Goal: Task Accomplishment & Management: Use online tool/utility

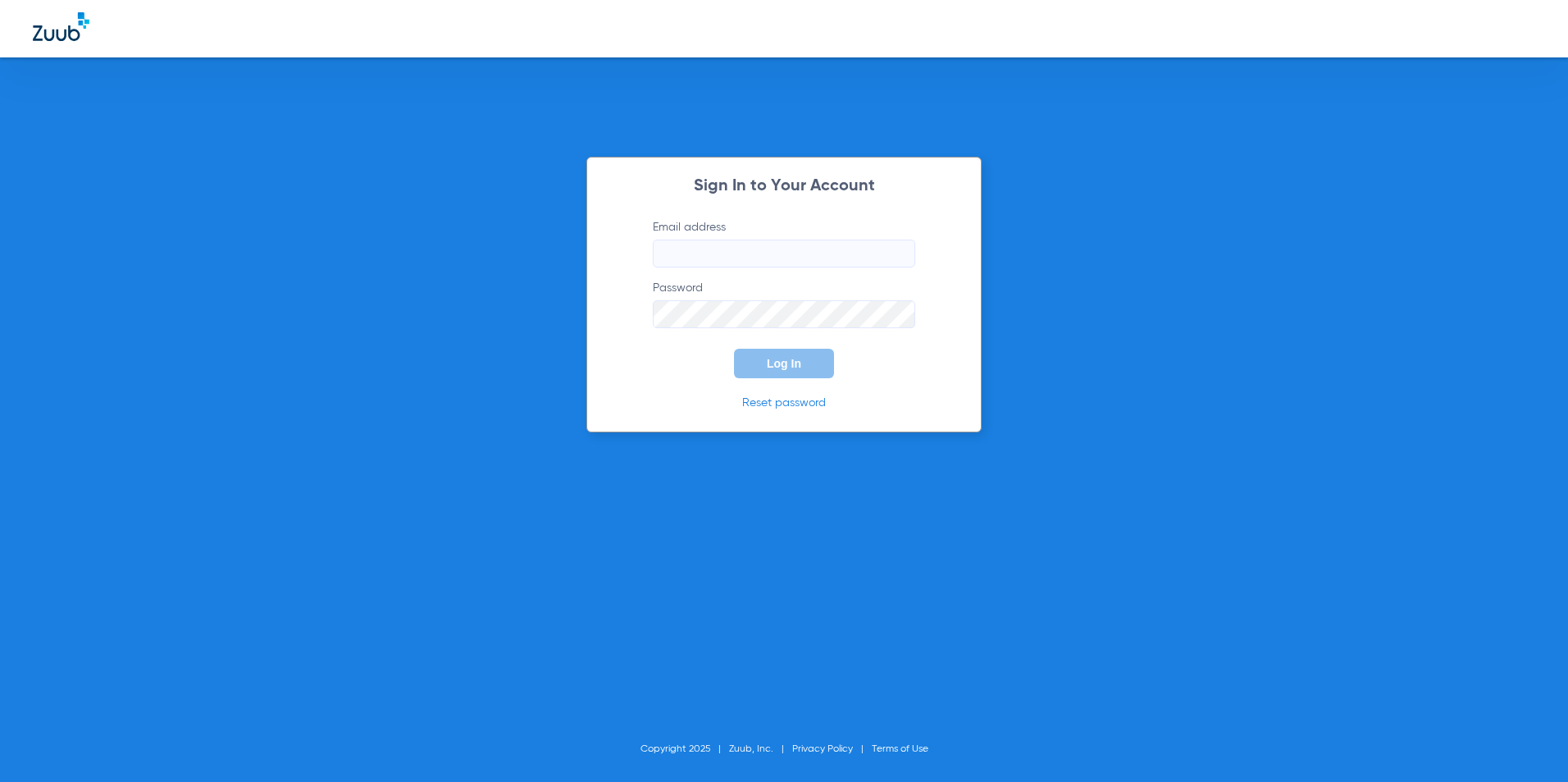
type input "[EMAIL_ADDRESS][DOMAIN_NAME]"
click at [385, 253] on div "Sign In to Your Account Email address [EMAIL_ADDRESS][DOMAIN_NAME] Password Log…" at bounding box center [784, 391] width 1568 height 782
click at [802, 360] on button "Log In" at bounding box center [784, 363] width 100 height 29
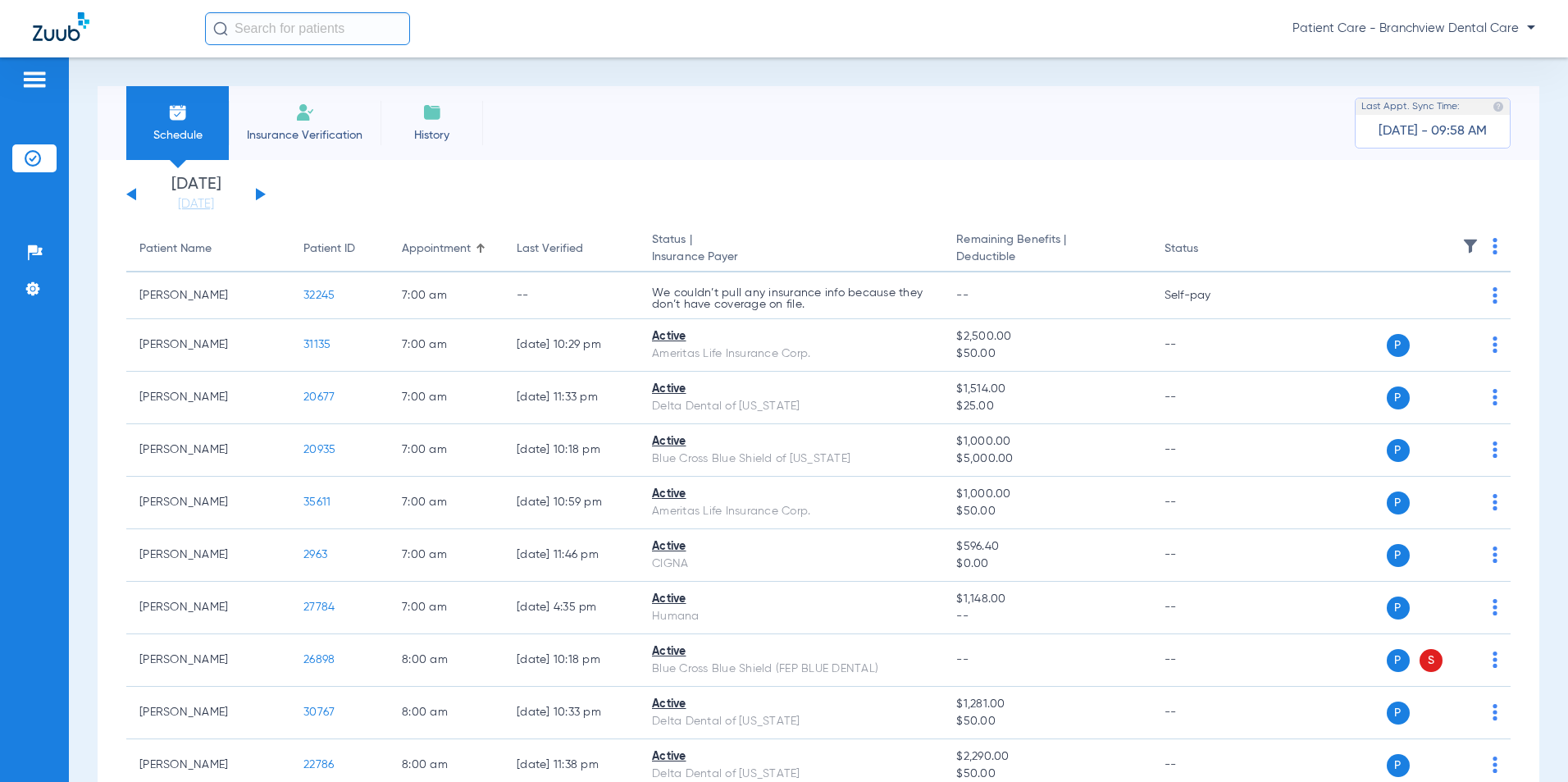
click at [341, 119] on li "Insurance Verification" at bounding box center [304, 123] width 152 height 74
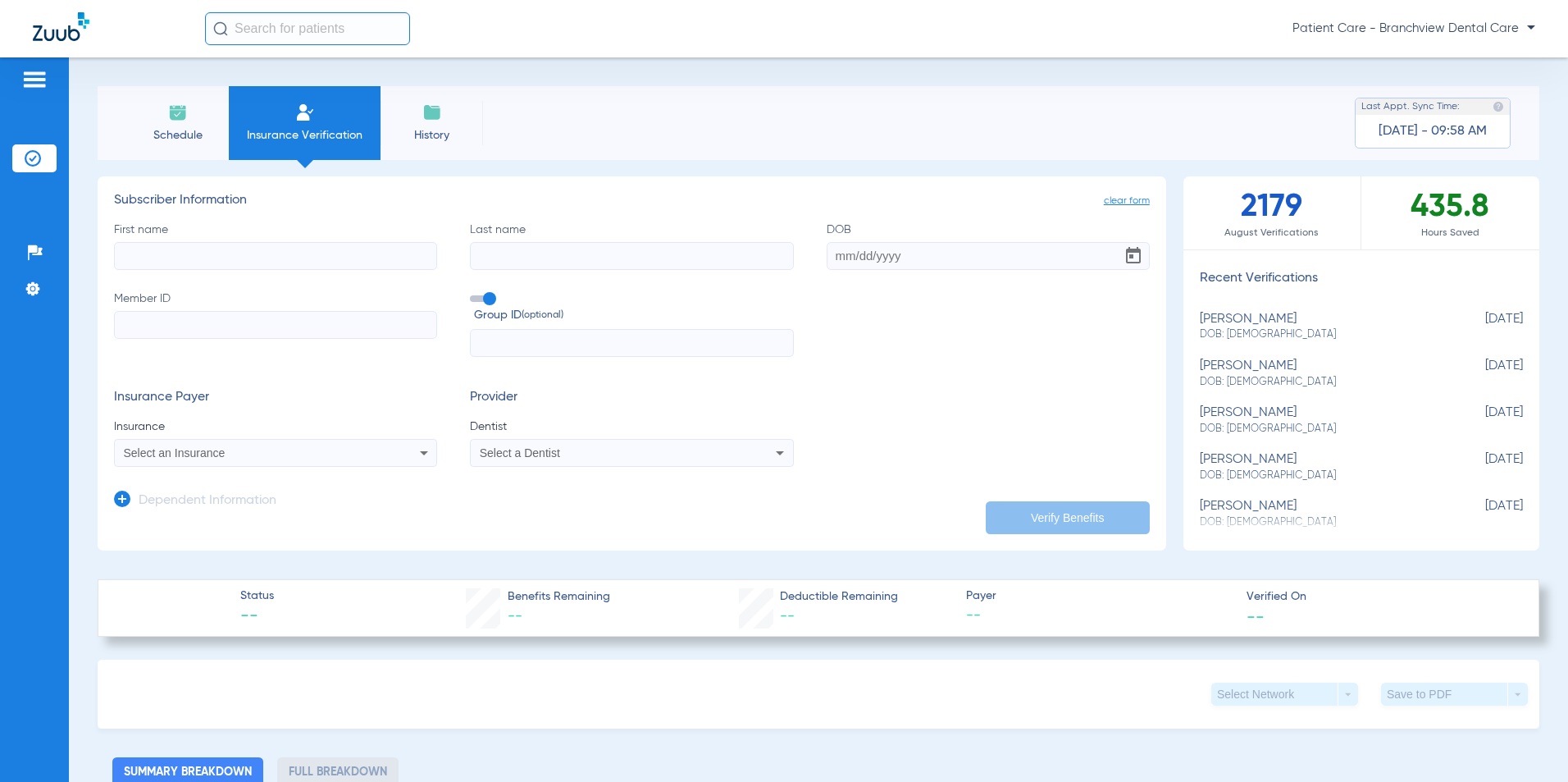
click at [269, 254] on input "First name" at bounding box center [276, 256] width 323 height 28
type input "[PERSON_NAME]"
click at [839, 248] on input "DOB Required" at bounding box center [989, 256] width 323 height 28
type input "[DATE]"
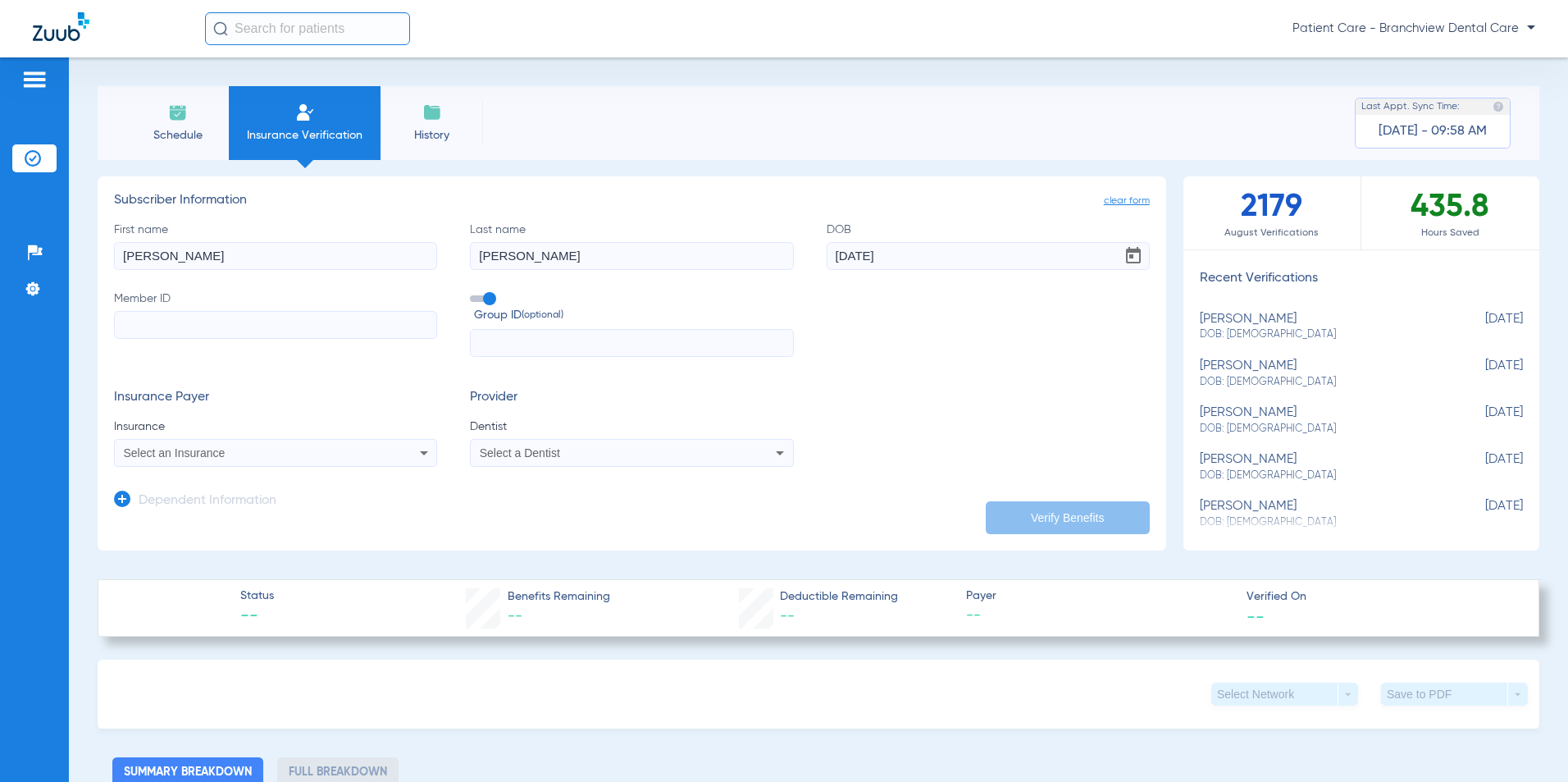
drag, startPoint x: 357, startPoint y: 326, endPoint x: 350, endPoint y: 329, distance: 7.6
click at [357, 326] on input "Member ID" at bounding box center [276, 325] width 323 height 28
paste input "937202947"
drag, startPoint x: 225, startPoint y: 333, endPoint x: 64, endPoint y: 306, distance: 163.2
click at [67, 326] on div "Patients Insurance Verification Setup Help Center Settings Schedule Insurance V…" at bounding box center [784, 448] width 1568 height 782
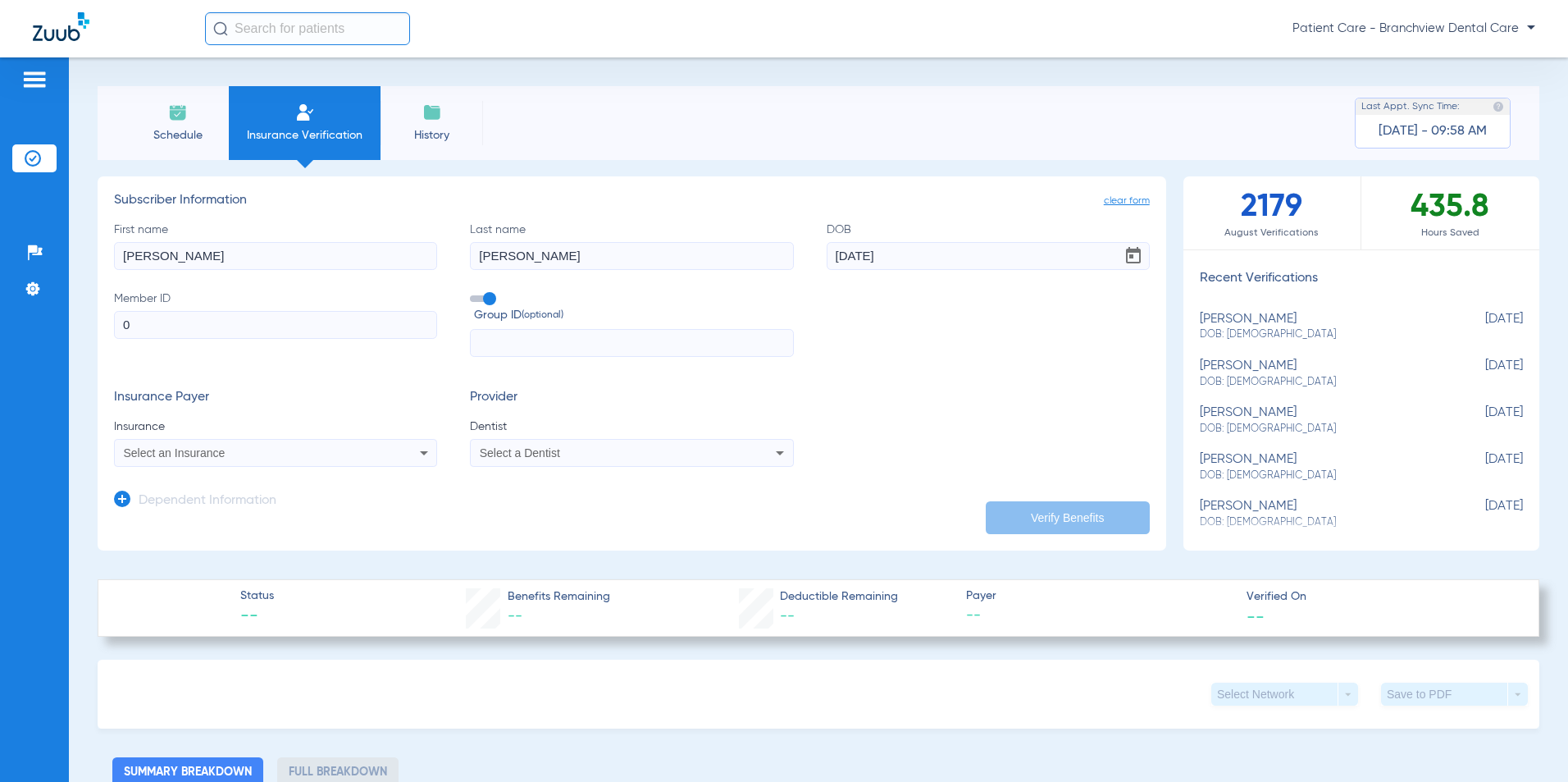
click at [230, 327] on input "0" at bounding box center [276, 325] width 323 height 28
type input "011746244"
click at [225, 457] on div "Select an Insurance" at bounding box center [245, 453] width 243 height 12
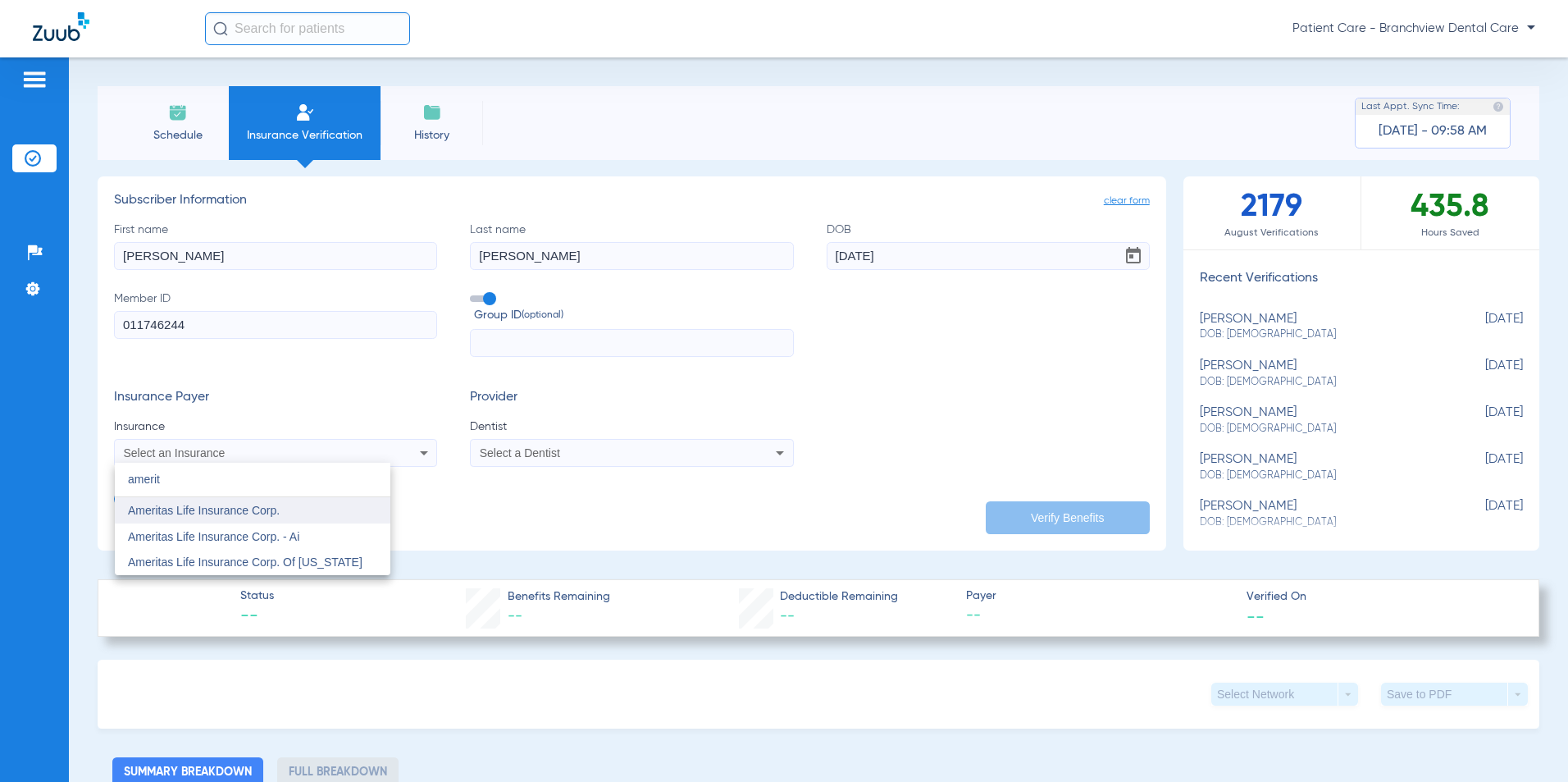
type input "amerit"
click at [222, 516] on span "Ameritas Life Insurance Corp." at bounding box center [203, 511] width 152 height 14
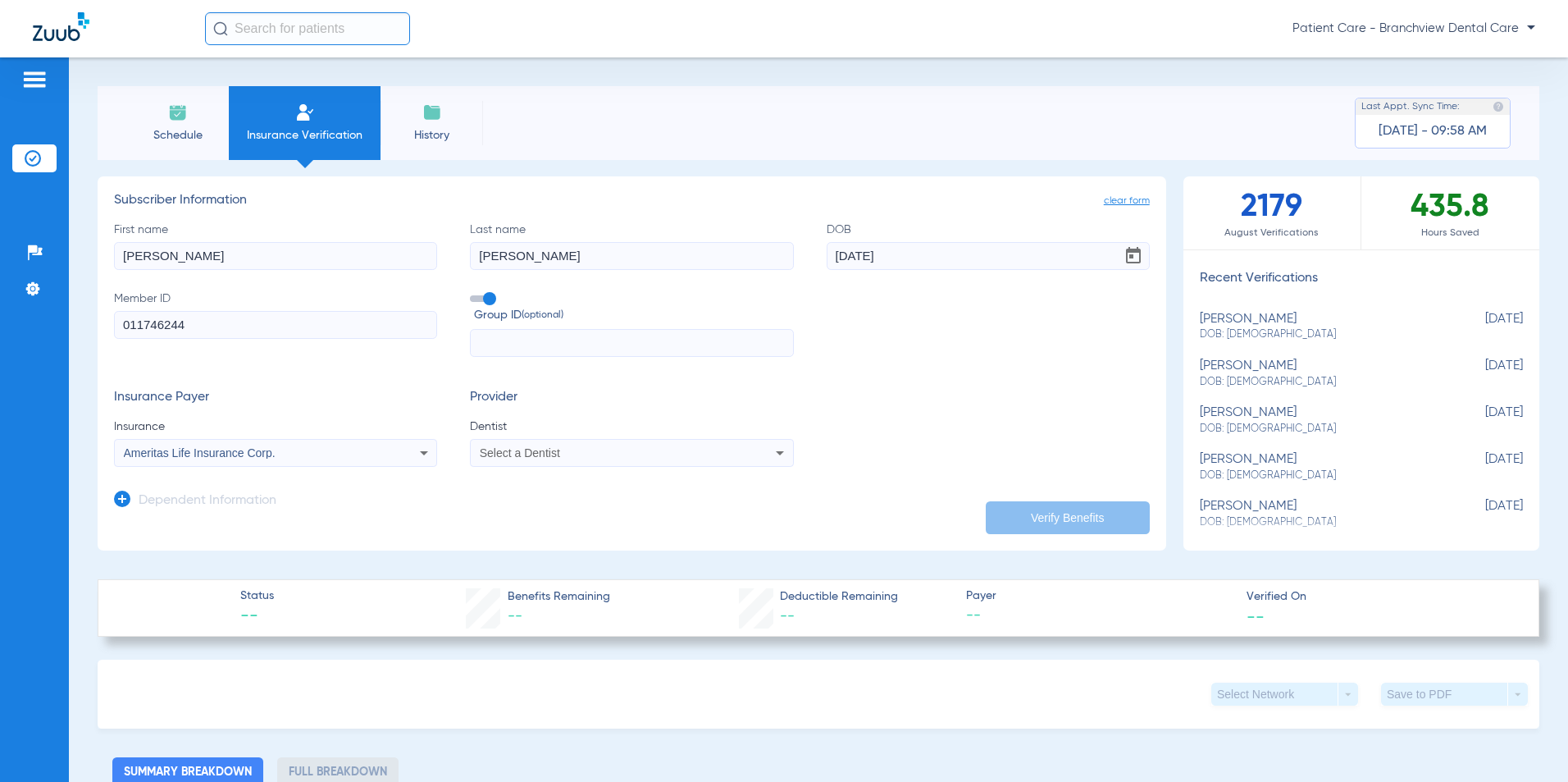
click at [608, 461] on div "Select a Dentist" at bounding box center [631, 453] width 322 height 19
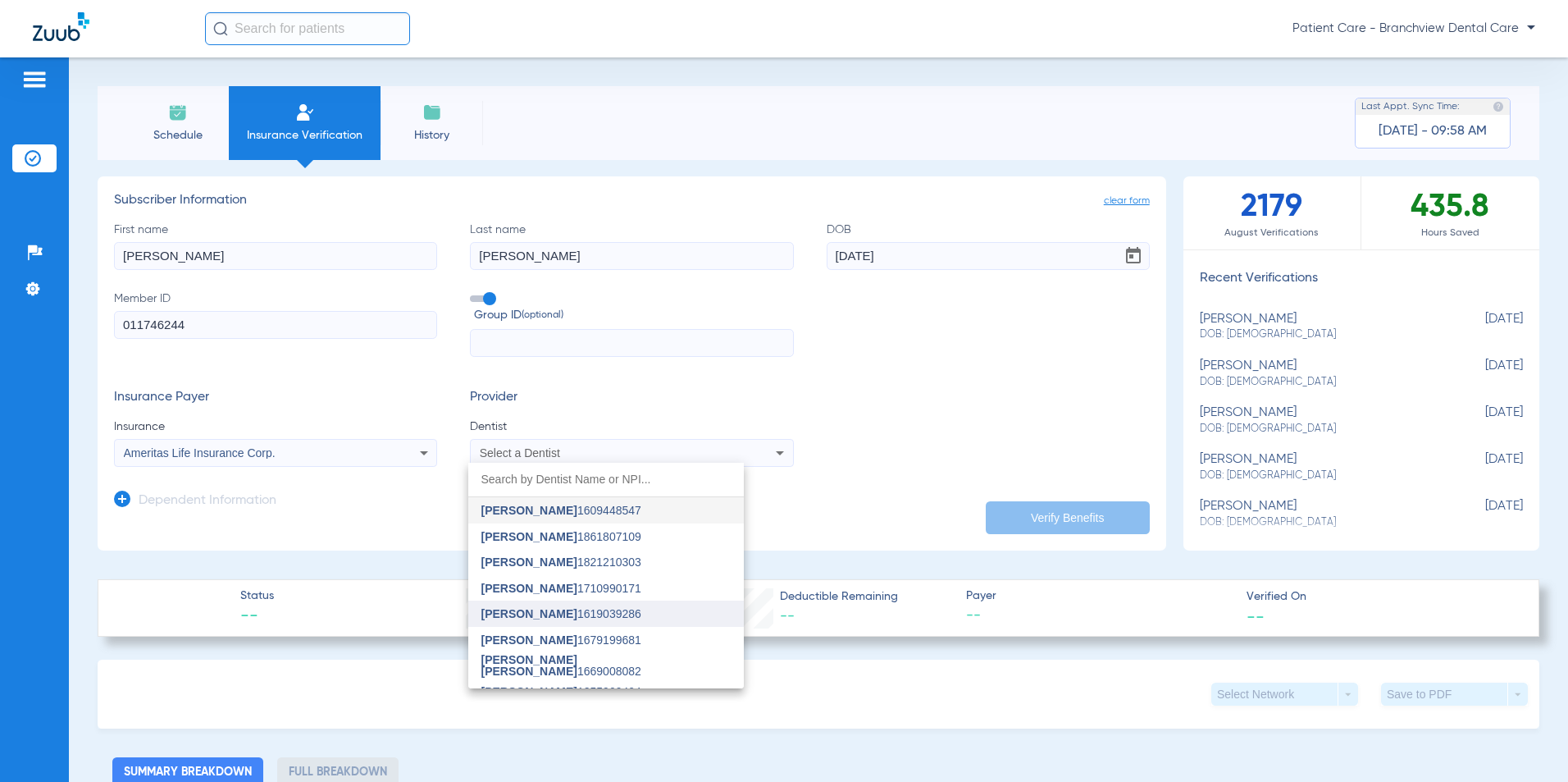
click at [575, 609] on span "[PERSON_NAME] 1619039286" at bounding box center [561, 613] width 160 height 12
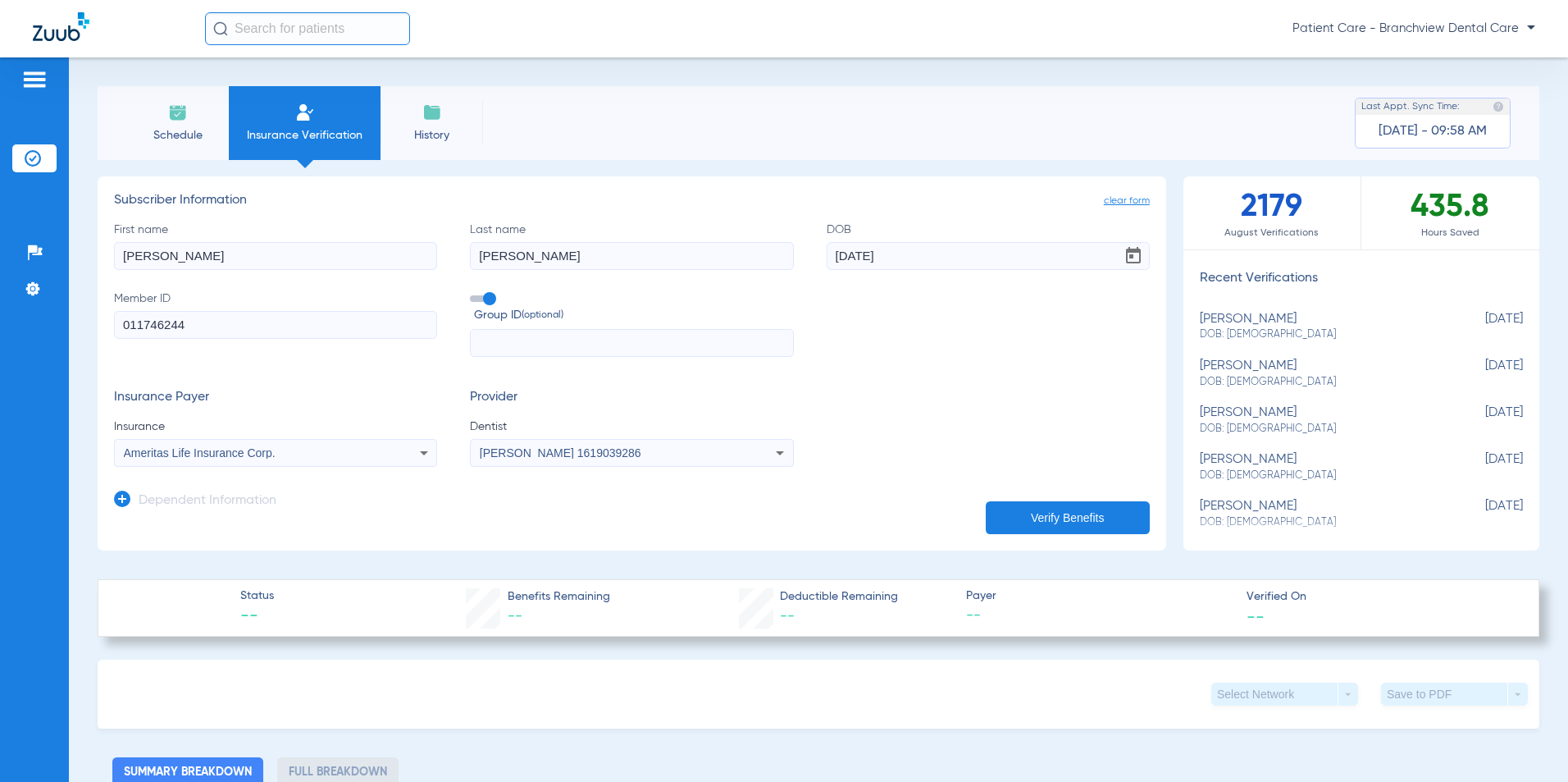
click at [1034, 516] on button "Verify Benefits" at bounding box center [1067, 517] width 164 height 33
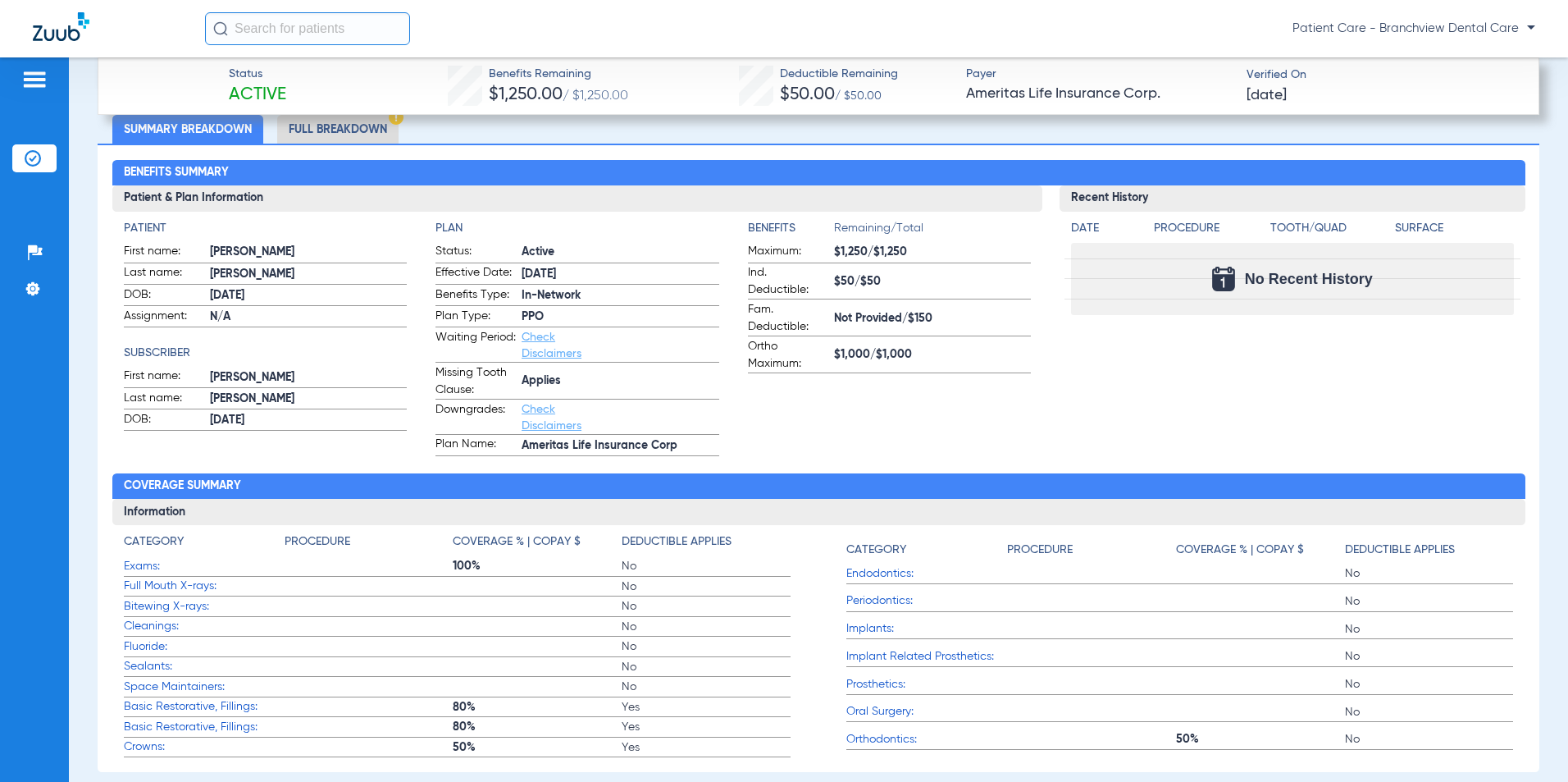
scroll to position [575, 0]
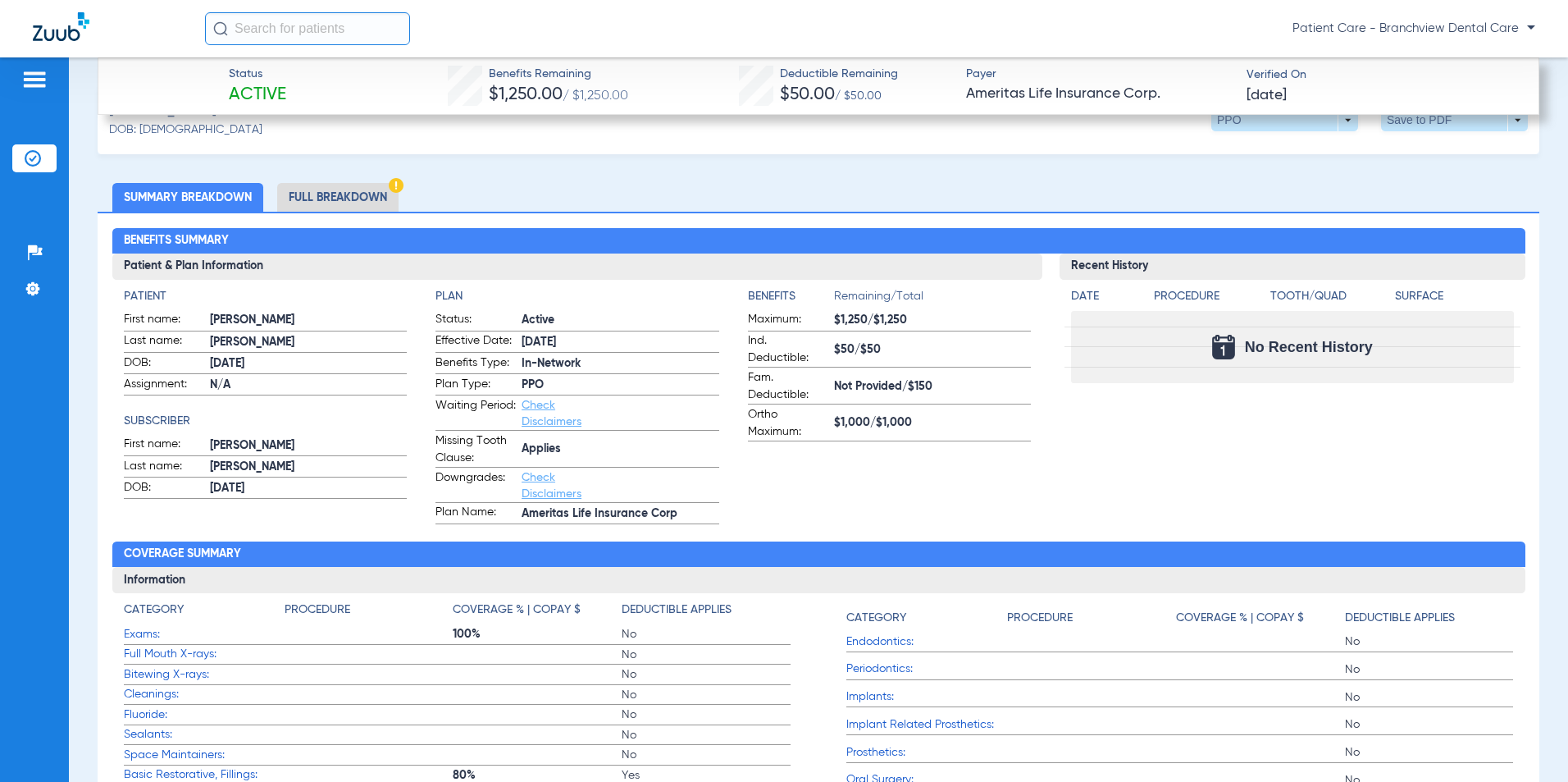
click at [361, 196] on li "Full Breakdown" at bounding box center [337, 198] width 121 height 29
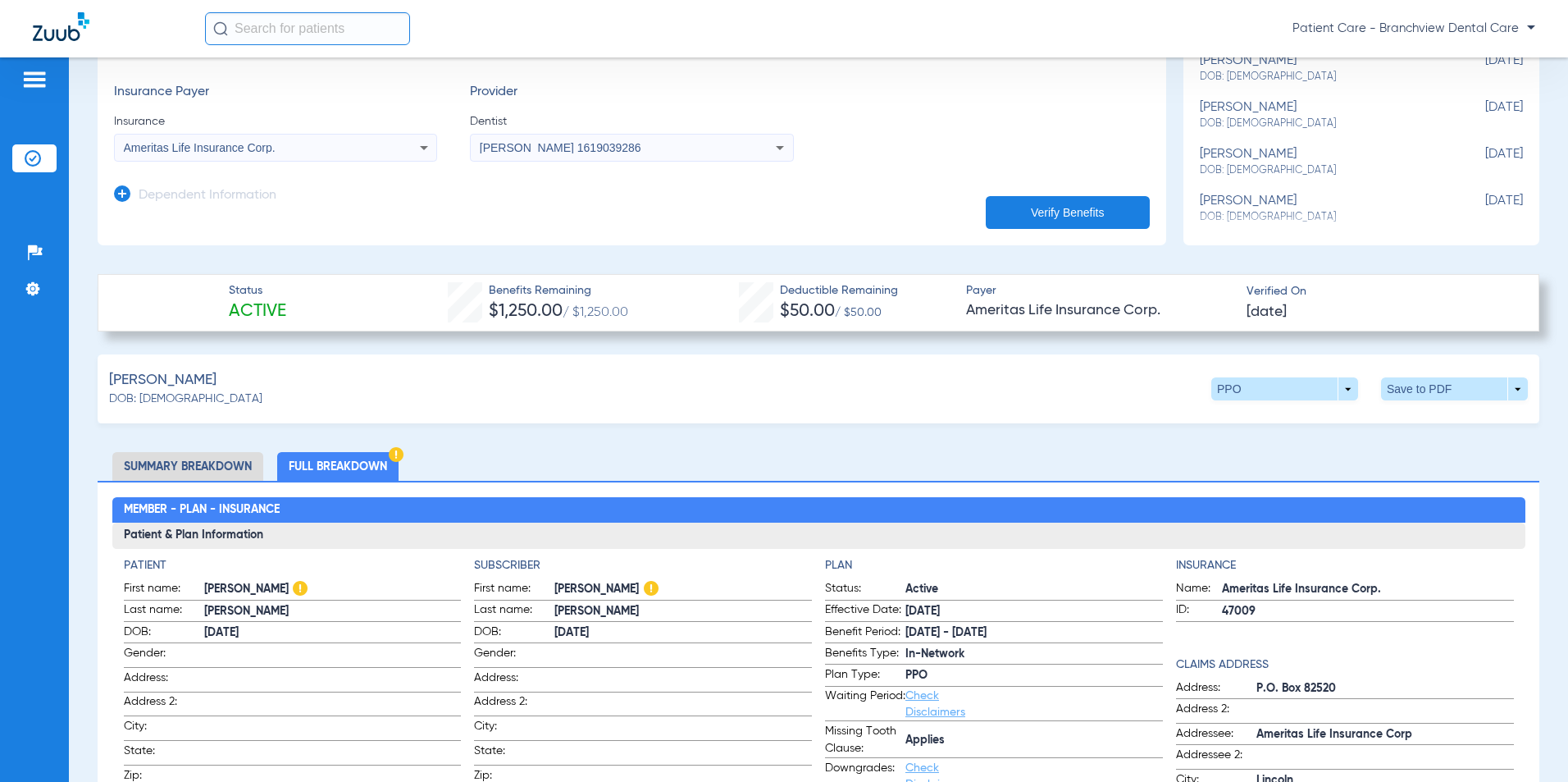
scroll to position [246, 0]
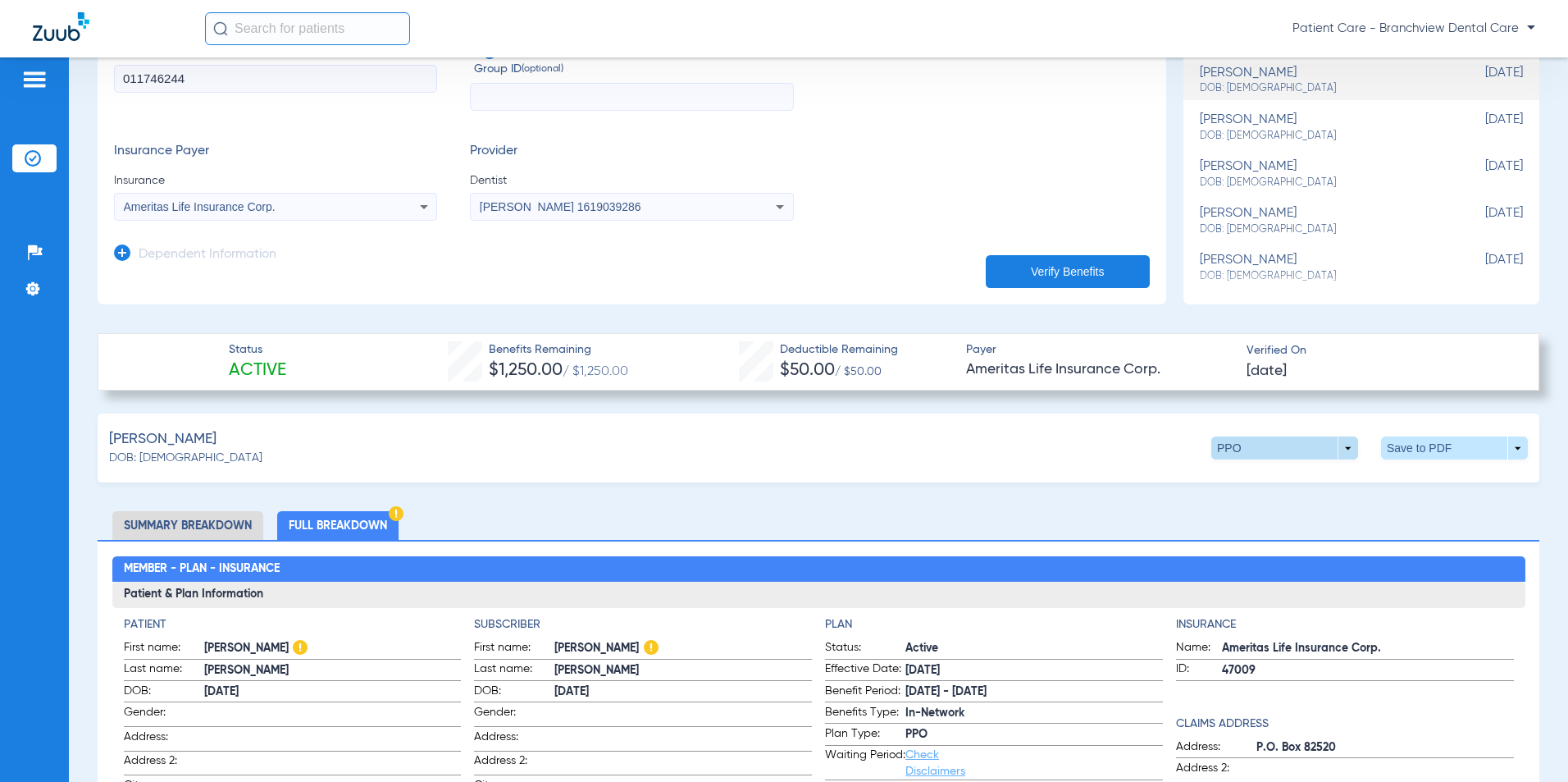
click at [1322, 449] on span at bounding box center [1285, 448] width 147 height 23
click at [1242, 519] on button "Out of Network" at bounding box center [1251, 512] width 103 height 33
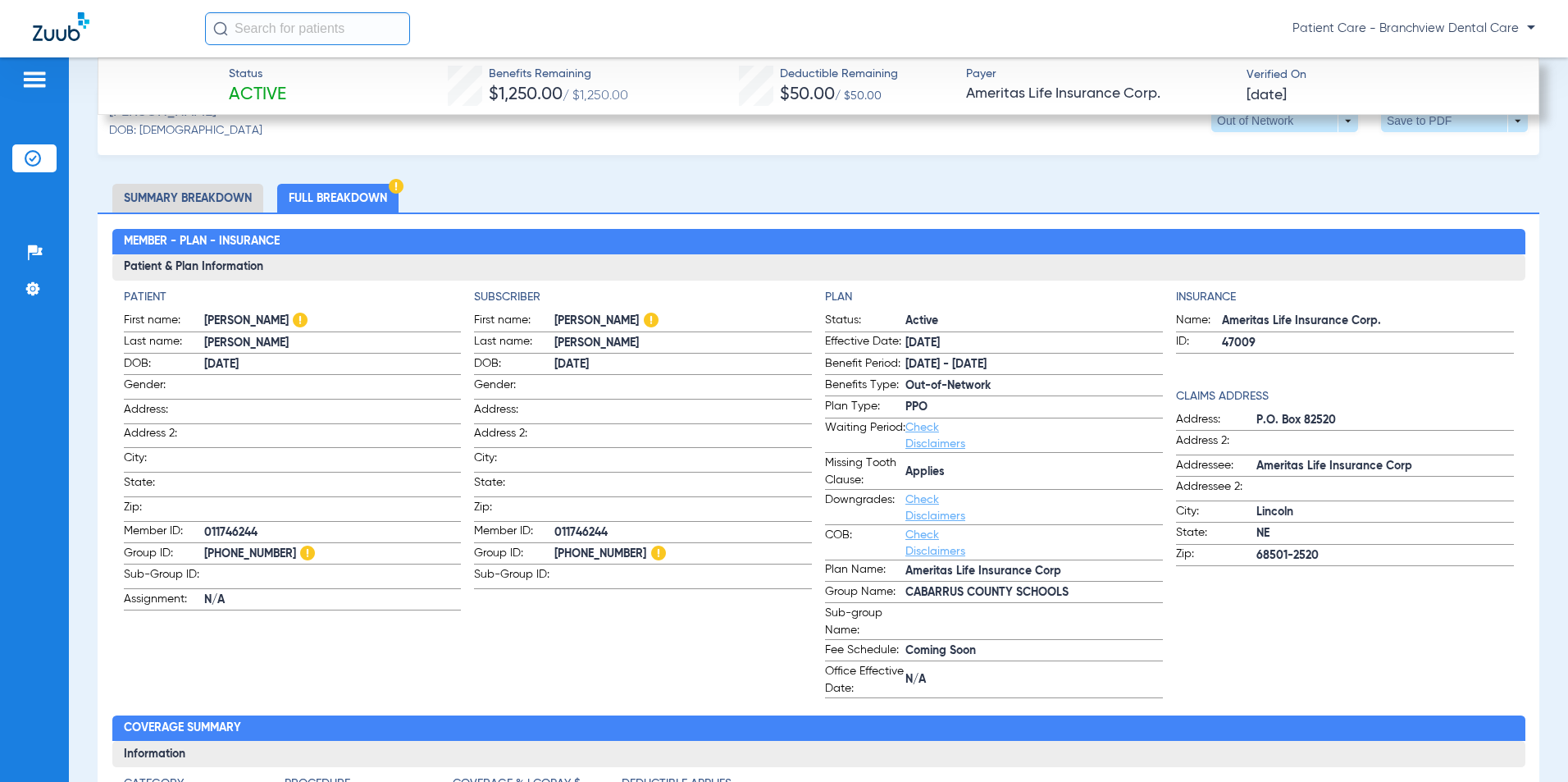
scroll to position [575, 0]
click at [561, 614] on app-subscriber-information "Subscriber First name: [PERSON_NAME] Last name: [PERSON_NAME] DOB: [DEMOGRAPHIC…" at bounding box center [642, 492] width 338 height 410
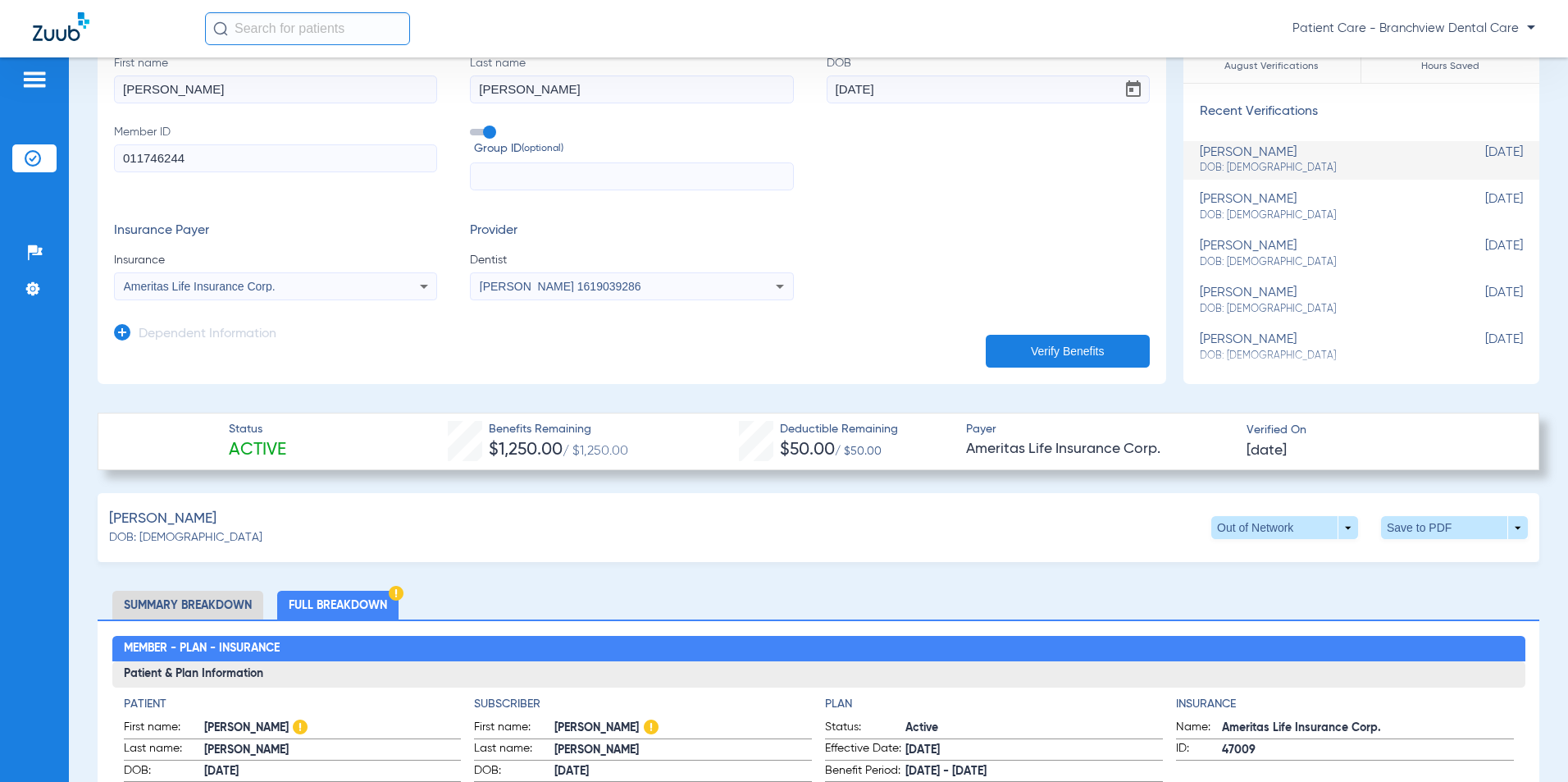
scroll to position [246, 0]
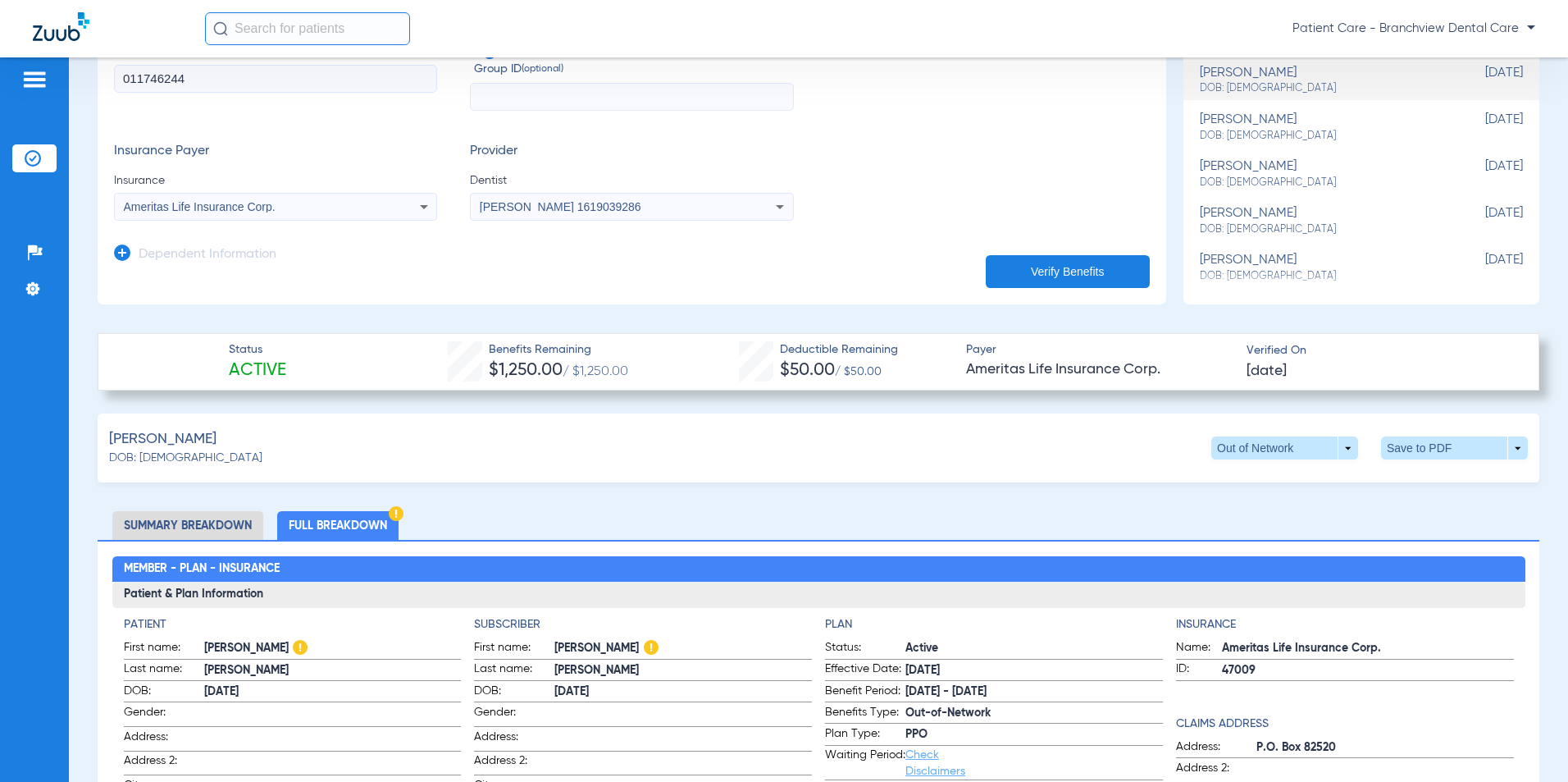
click at [208, 520] on li "Summary Breakdown" at bounding box center [188, 526] width 151 height 29
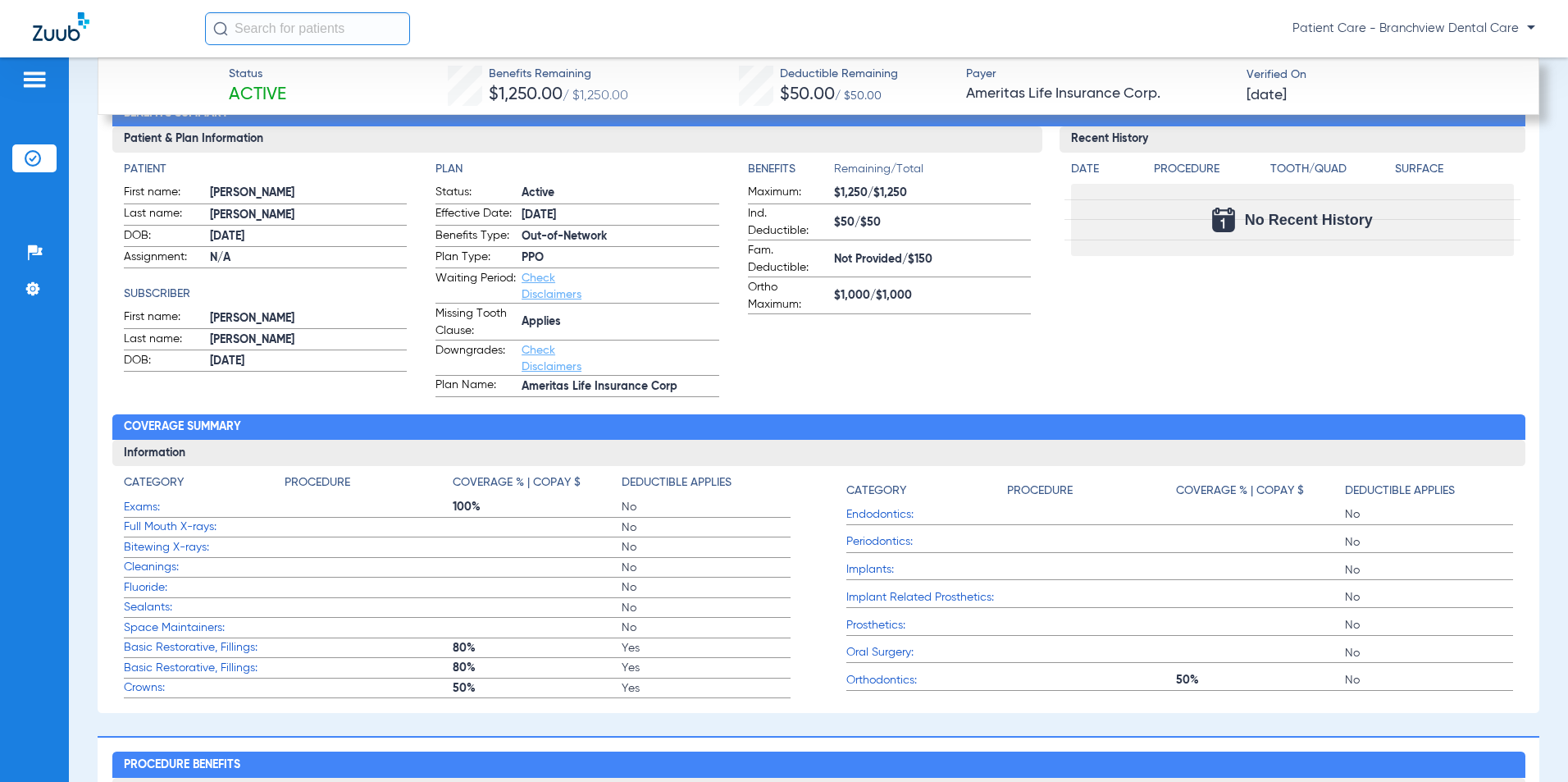
scroll to position [738, 0]
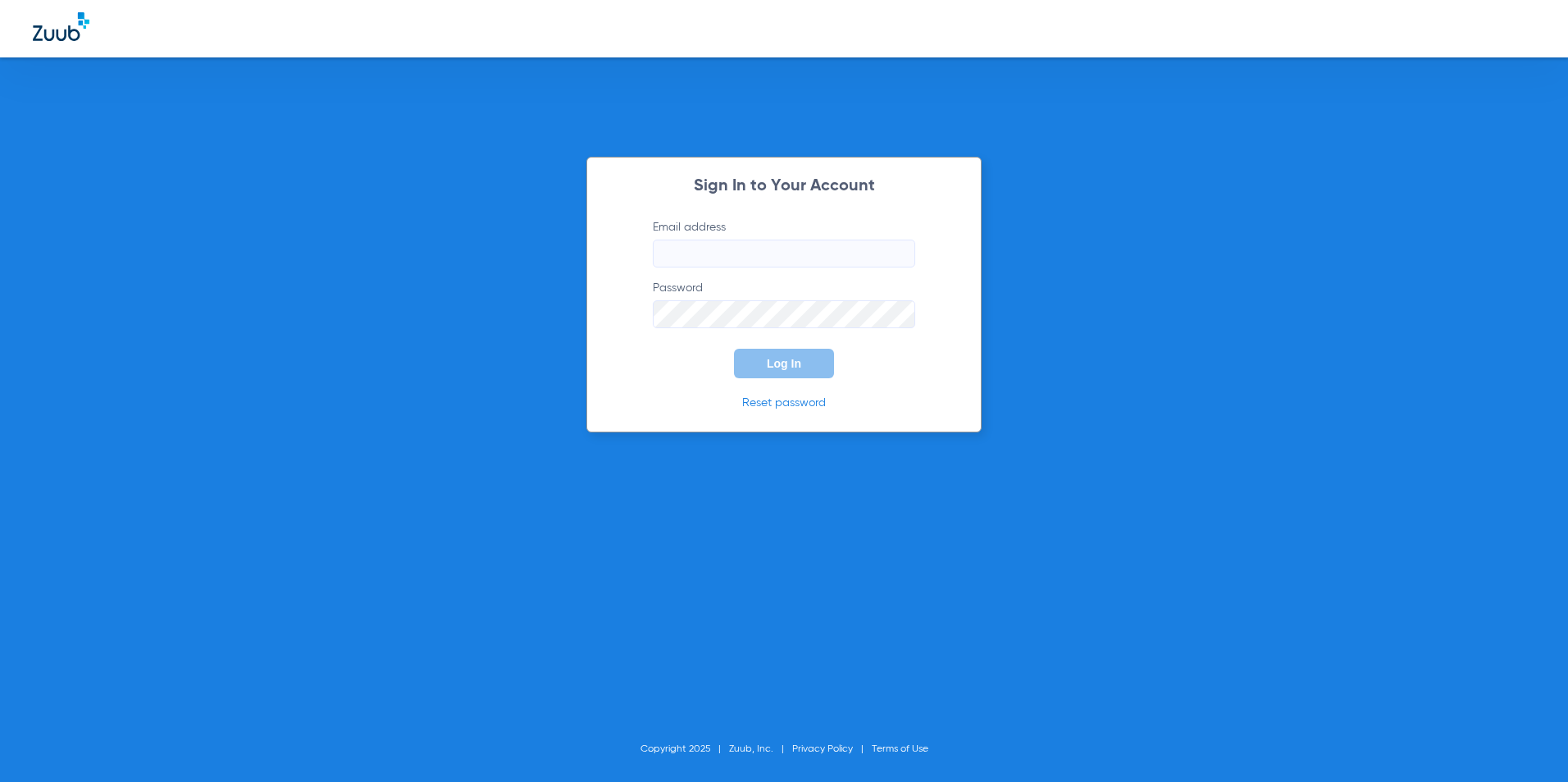
type input "[EMAIL_ADDRESS][DOMAIN_NAME]"
